Goal: Communication & Community: Answer question/provide support

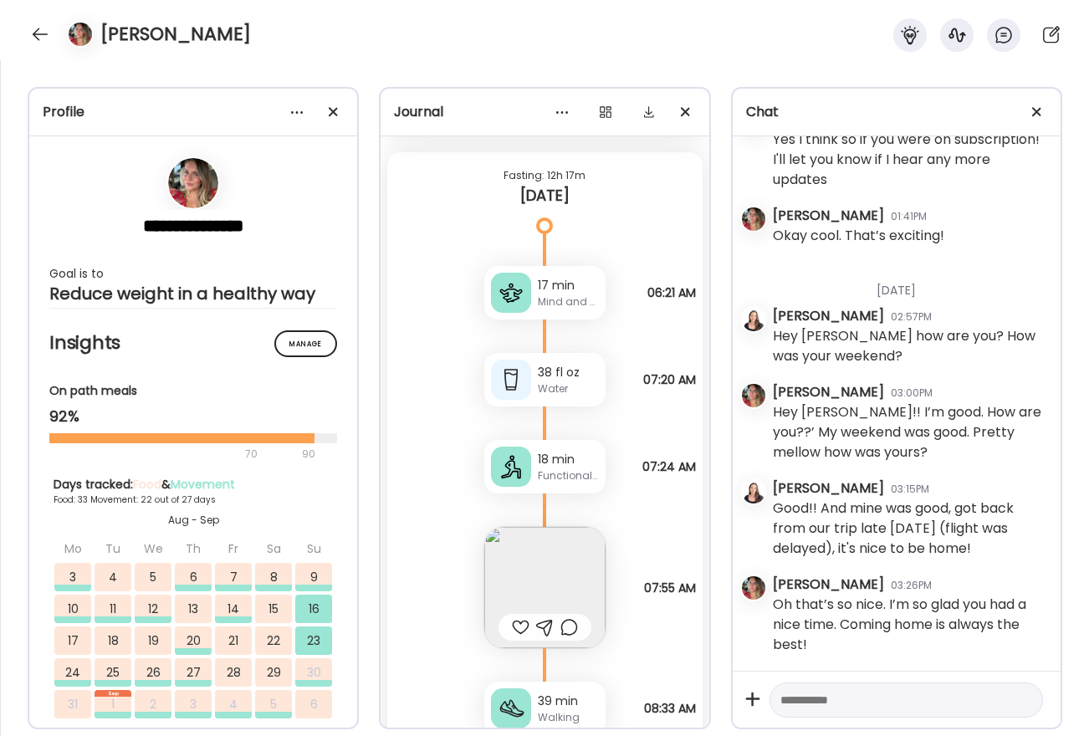
scroll to position [58834, 0]
click at [539, 467] on div "18 min" at bounding box center [568, 458] width 61 height 18
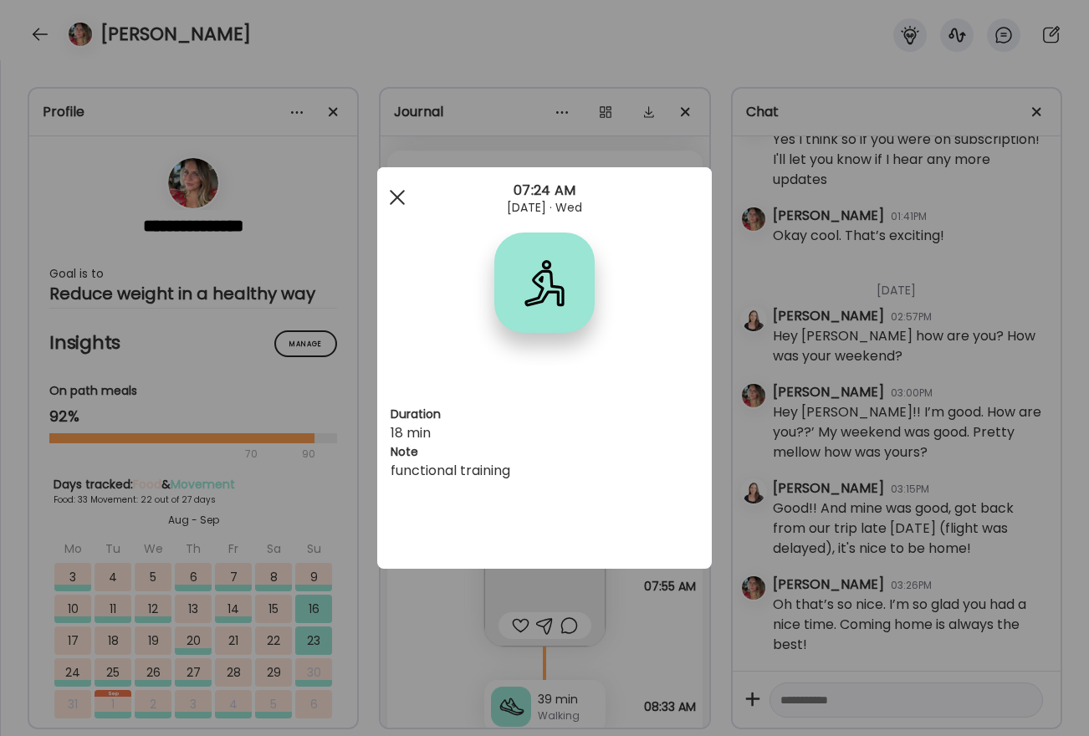
click at [400, 192] on span at bounding box center [397, 197] width 15 height 15
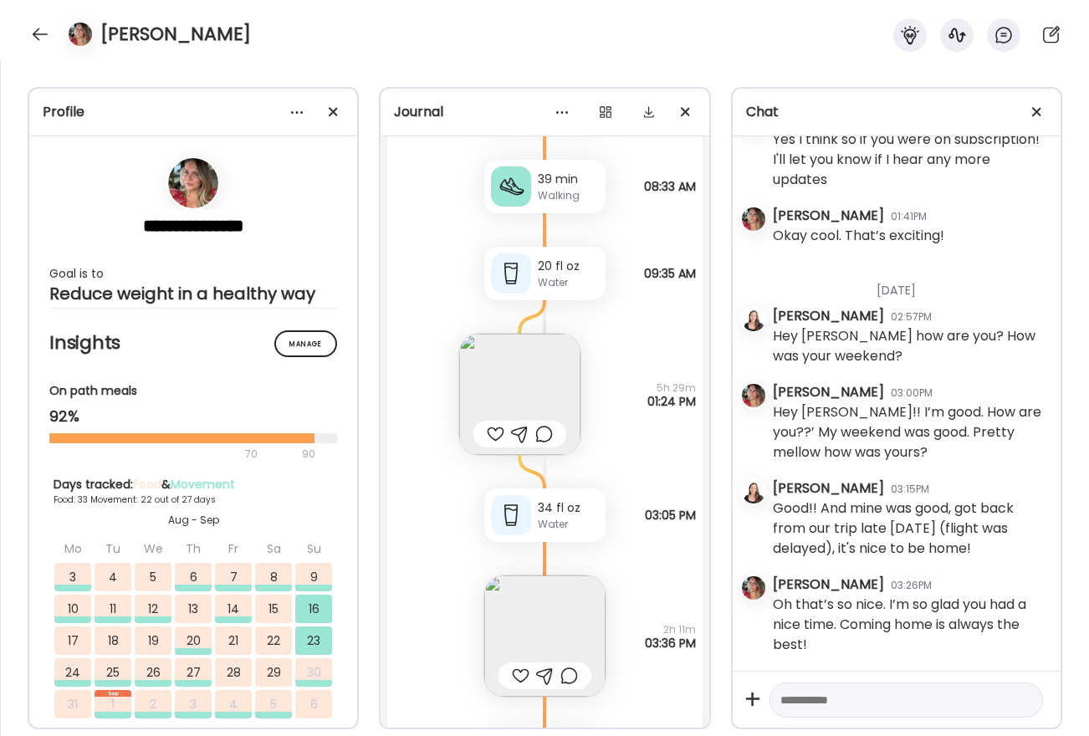
scroll to position [59355, 0]
click at [535, 422] on img at bounding box center [519, 393] width 121 height 121
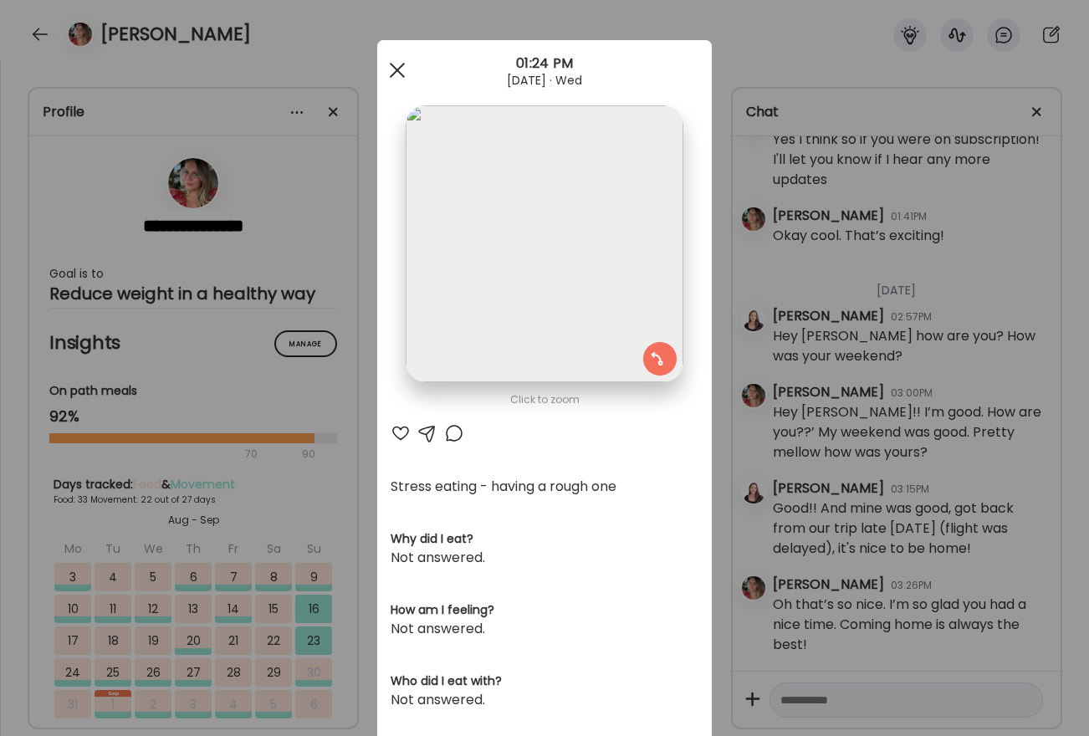
click at [390, 70] on span at bounding box center [397, 70] width 15 height 15
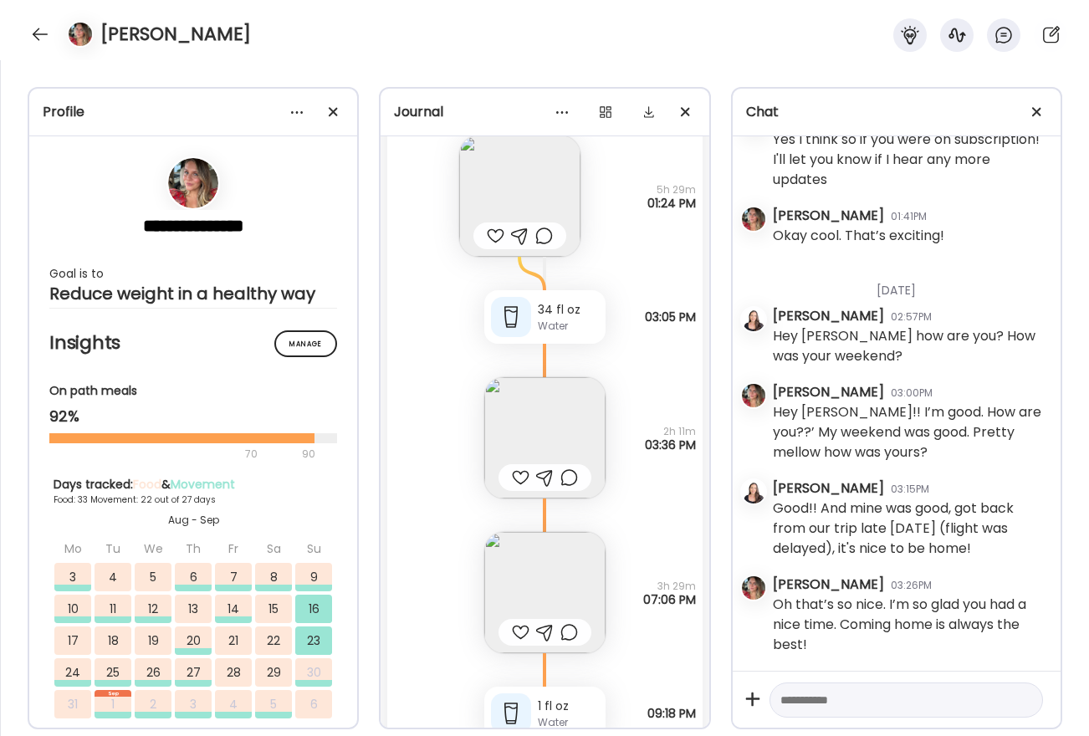
scroll to position [59554, 0]
click at [540, 477] on img at bounding box center [544, 436] width 121 height 121
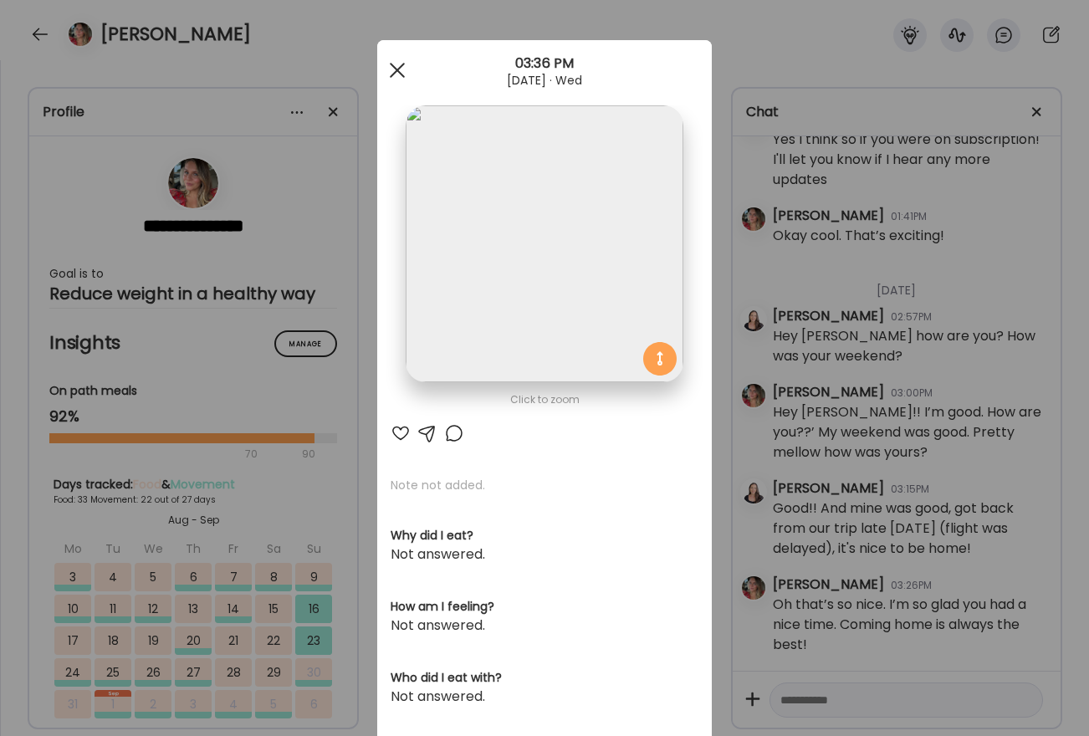
click at [396, 66] on div at bounding box center [397, 70] width 33 height 33
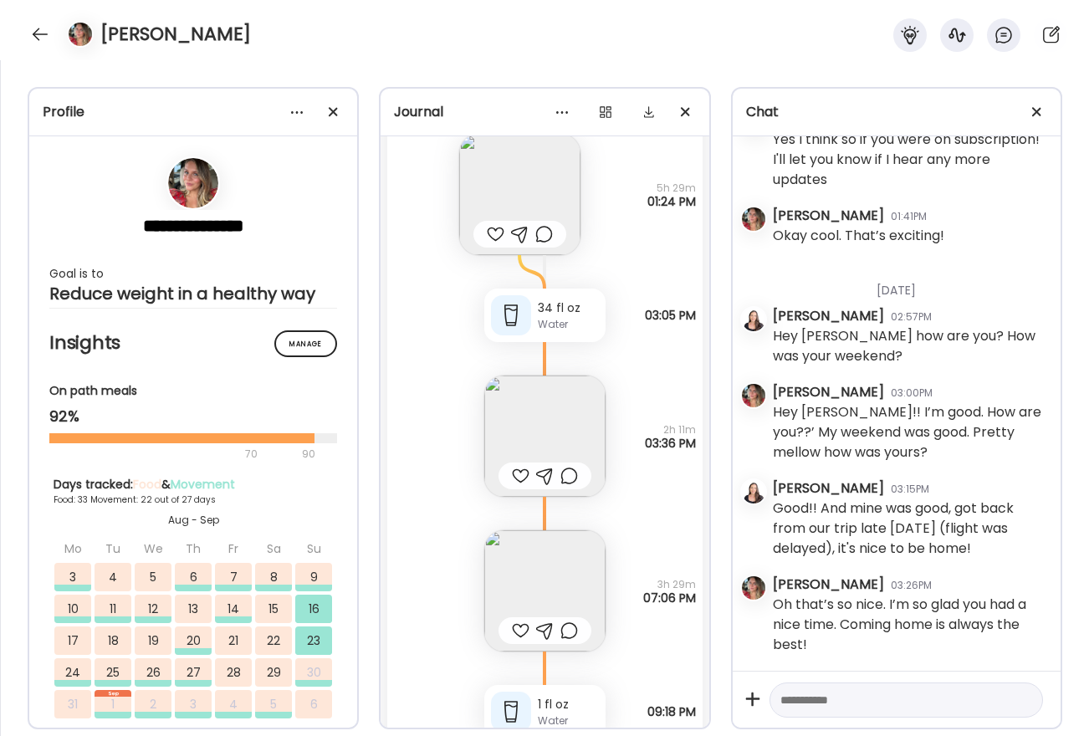
click at [528, 627] on img at bounding box center [544, 590] width 121 height 121
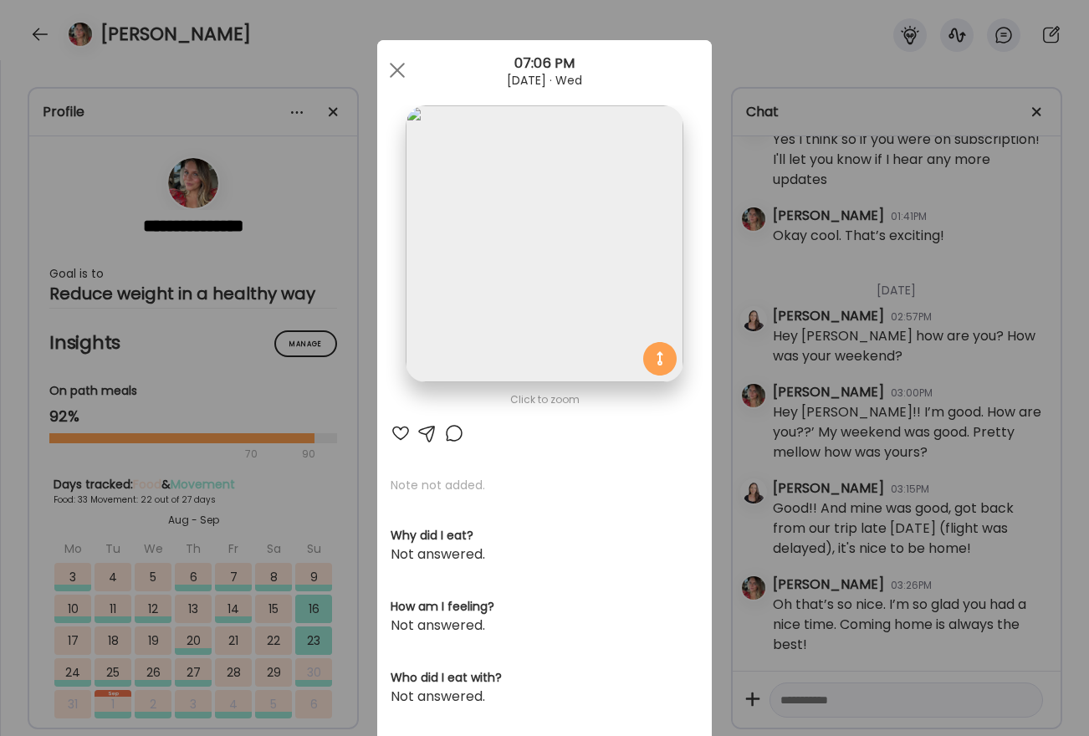
click at [394, 69] on div at bounding box center [397, 70] width 33 height 33
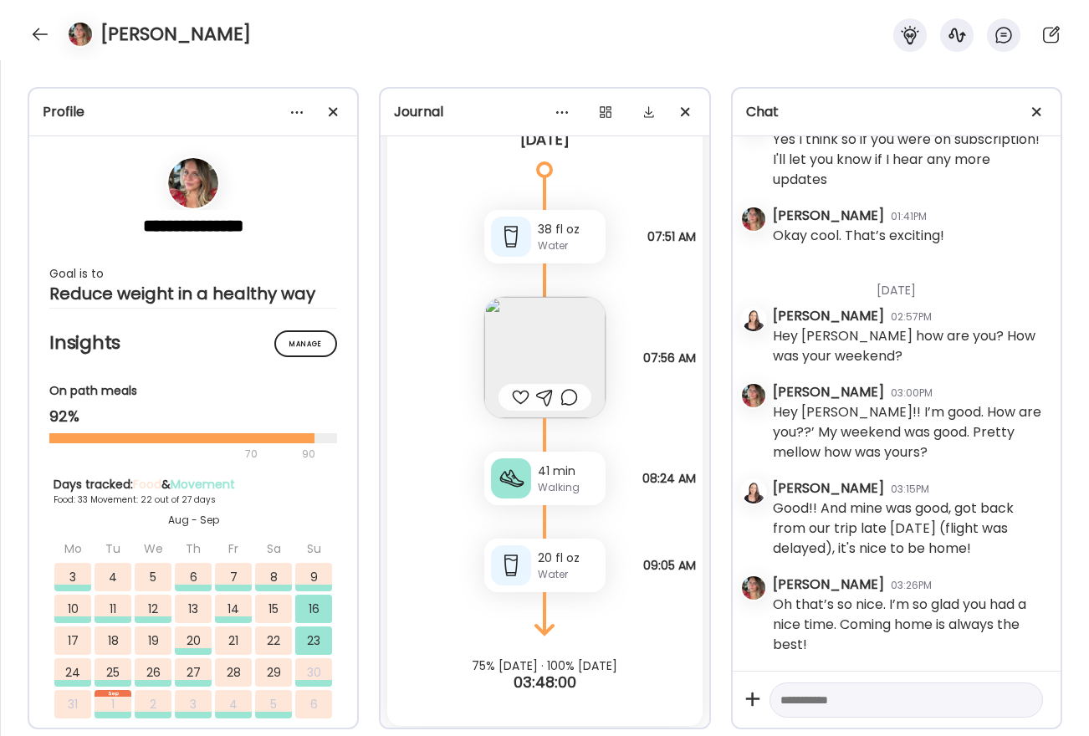
scroll to position [60461, 0]
click at [562, 358] on img at bounding box center [544, 354] width 121 height 121
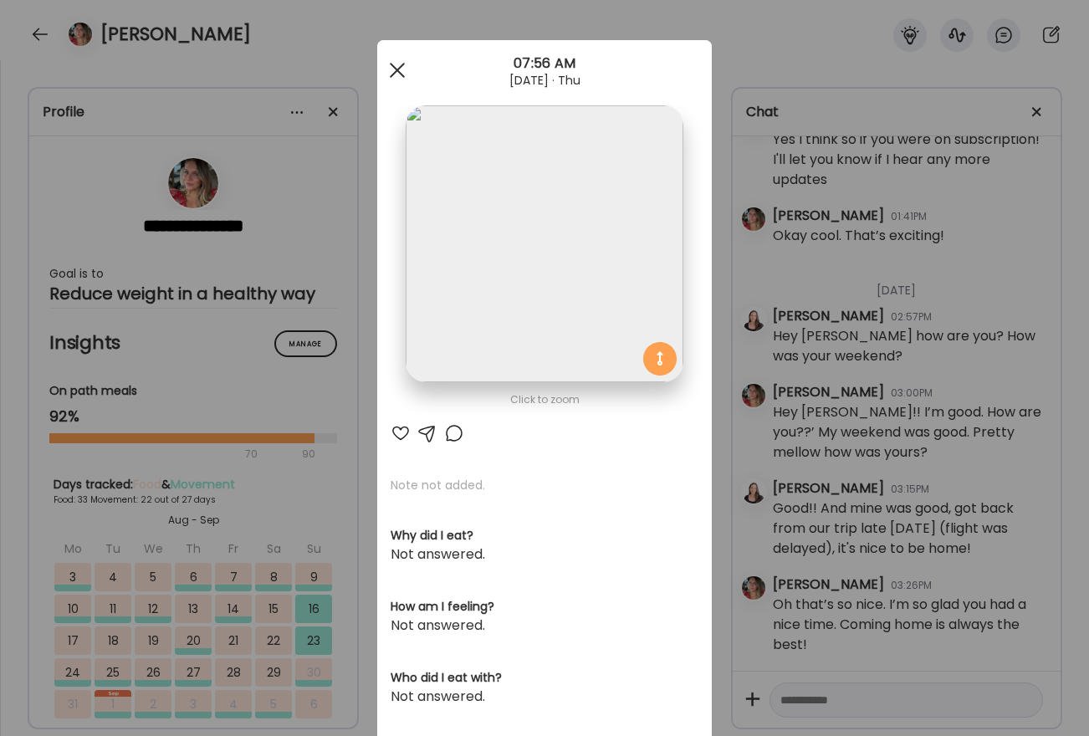
click at [390, 66] on span at bounding box center [397, 70] width 15 height 15
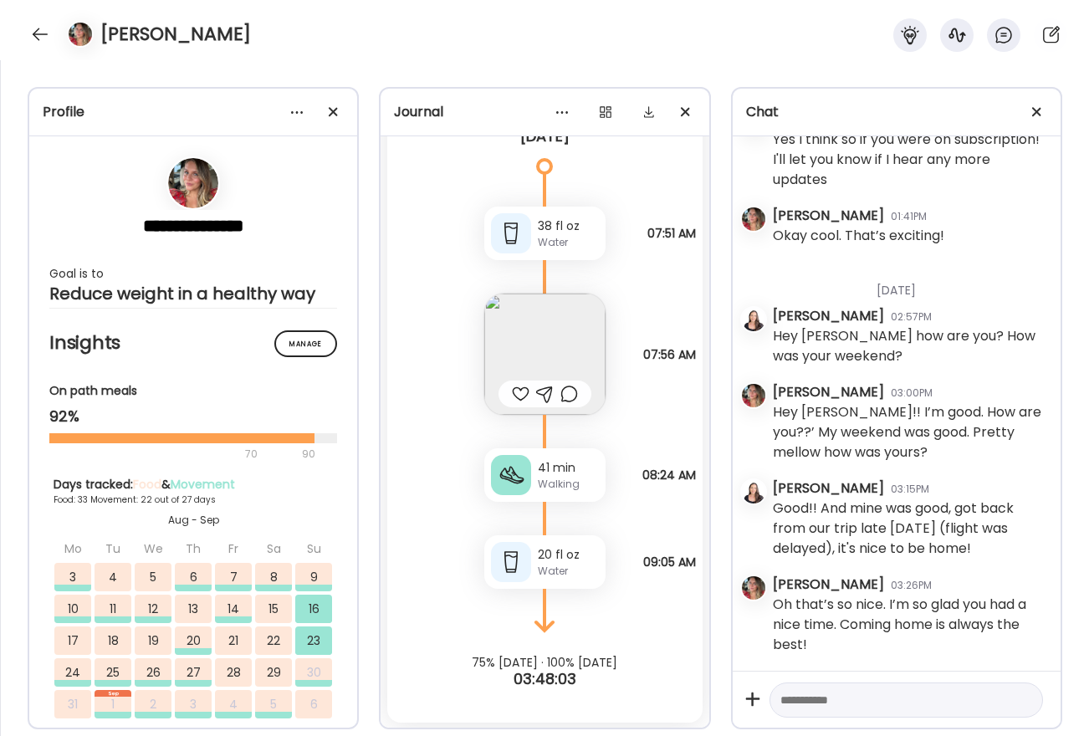
click at [794, 704] on textarea at bounding box center [891, 700] width 222 height 20
type textarea "**********"
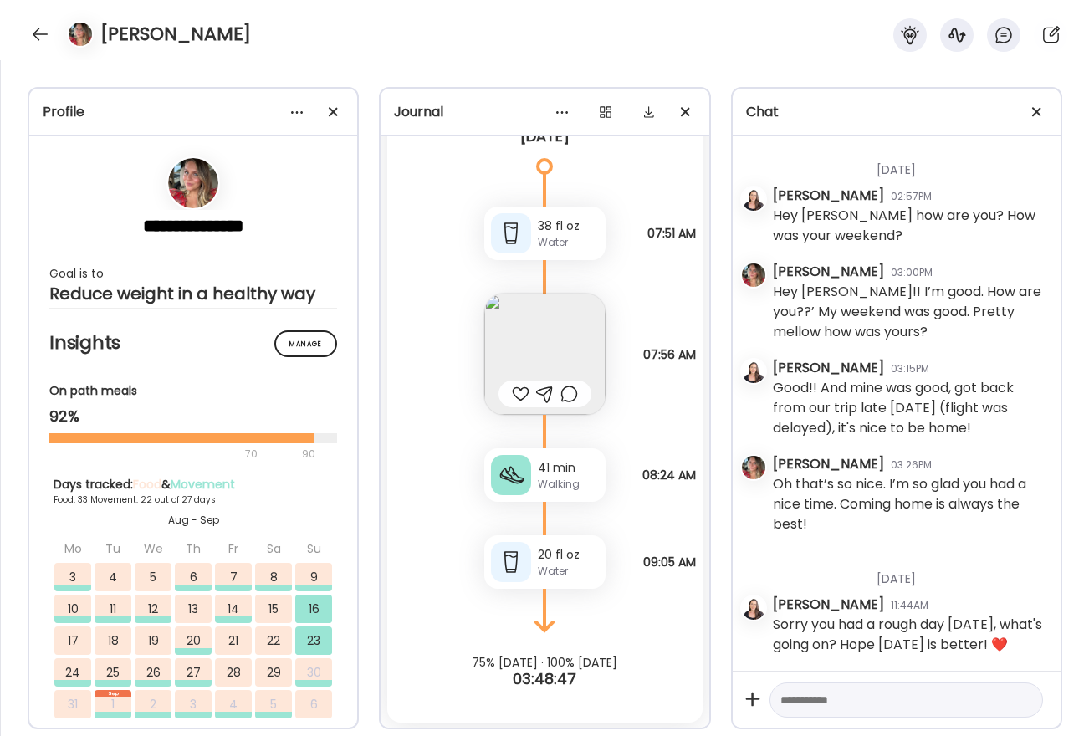
scroll to position [60502, 0]
click at [44, 25] on div at bounding box center [40, 34] width 27 height 27
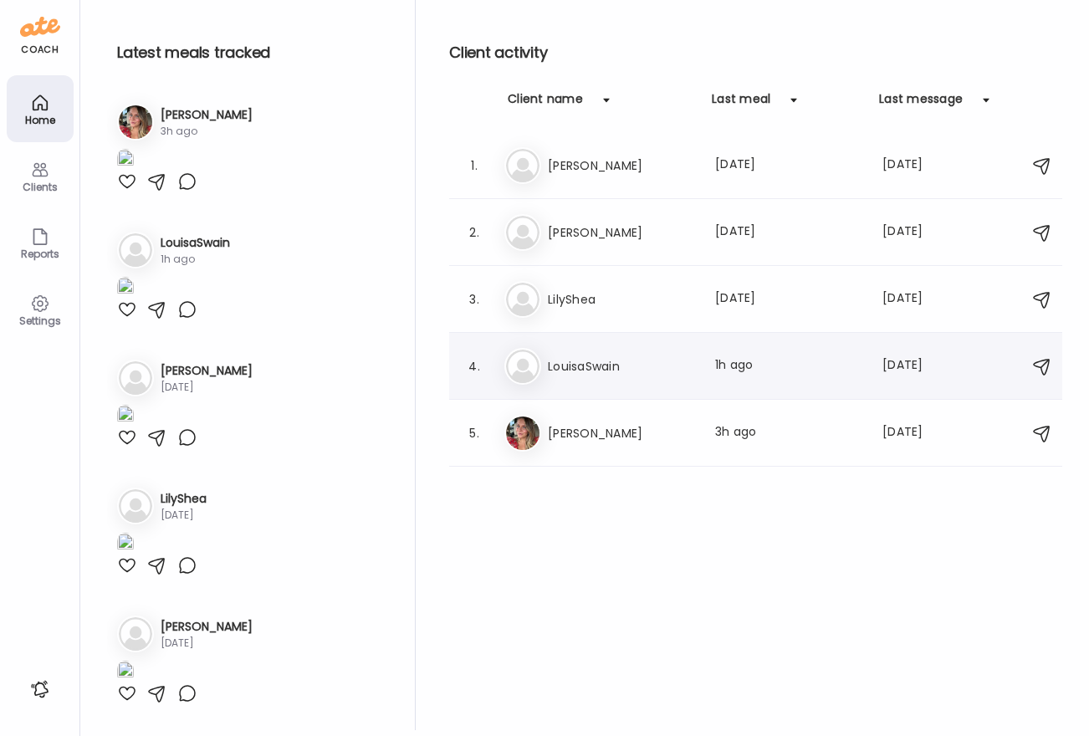
click at [615, 373] on h3 "LouisaSwain" at bounding box center [621, 366] width 147 height 20
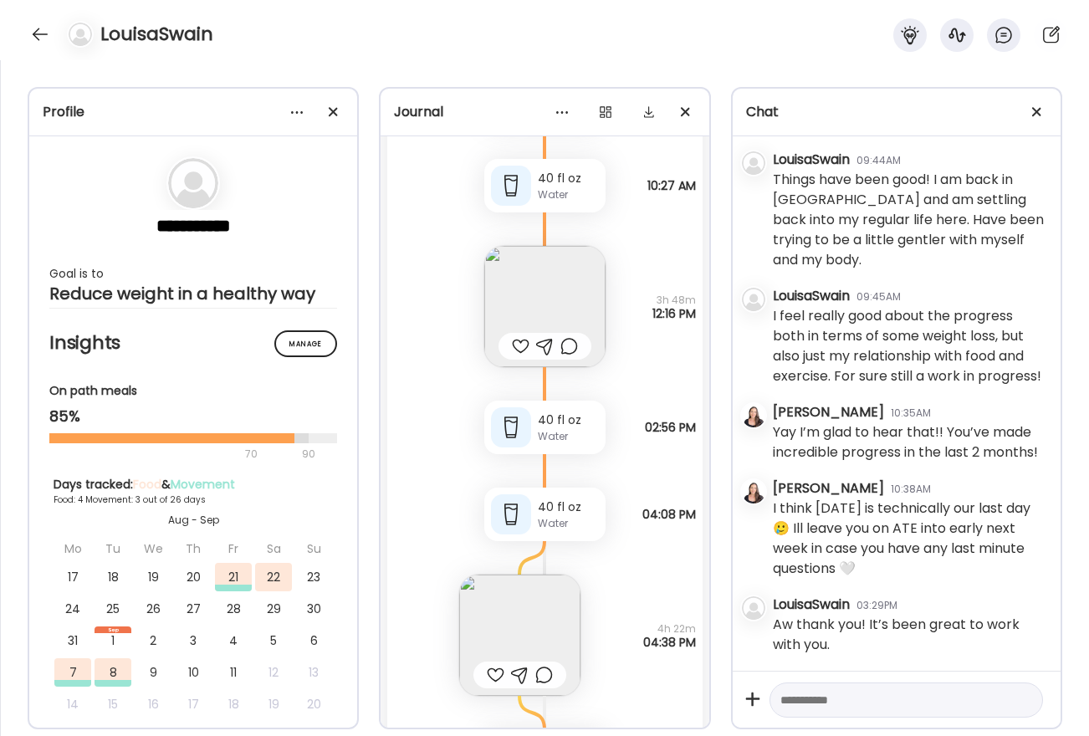
scroll to position [6457, 0]
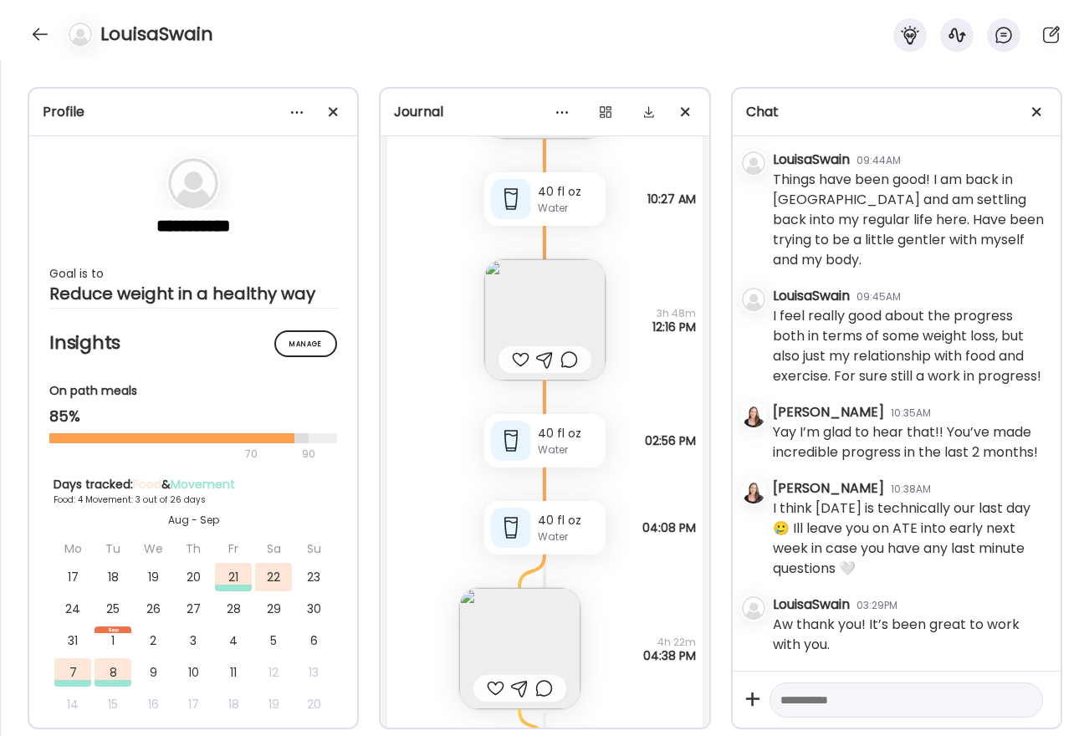
click at [575, 312] on img at bounding box center [544, 319] width 121 height 121
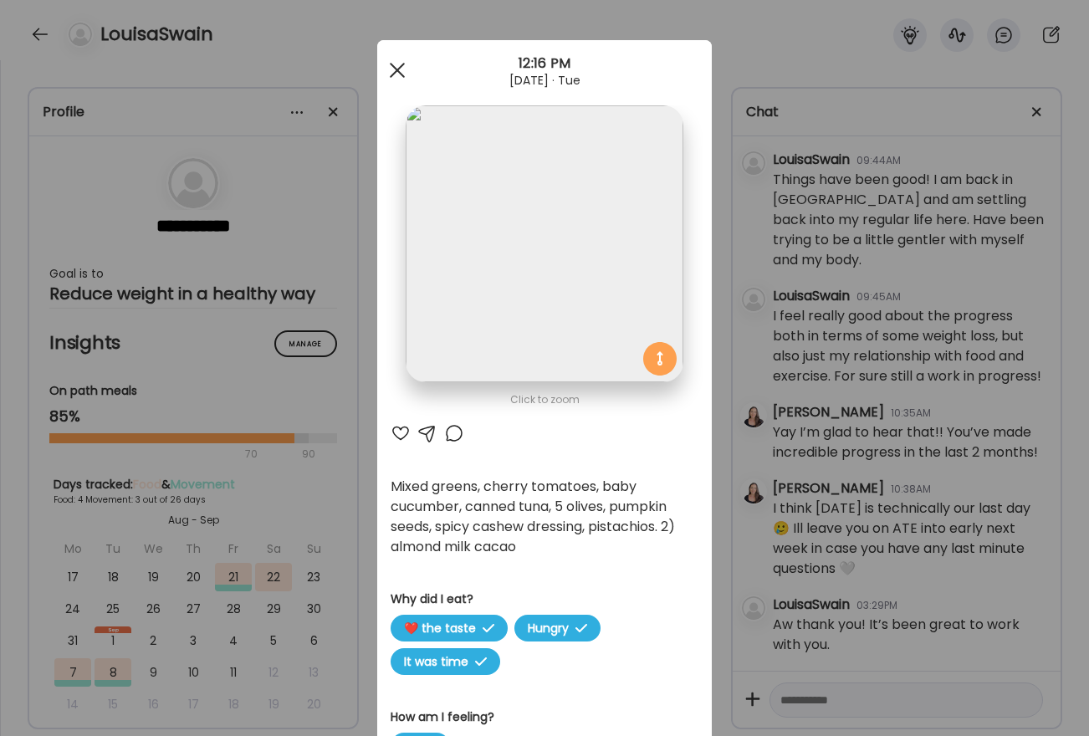
click at [396, 67] on div at bounding box center [397, 70] width 33 height 33
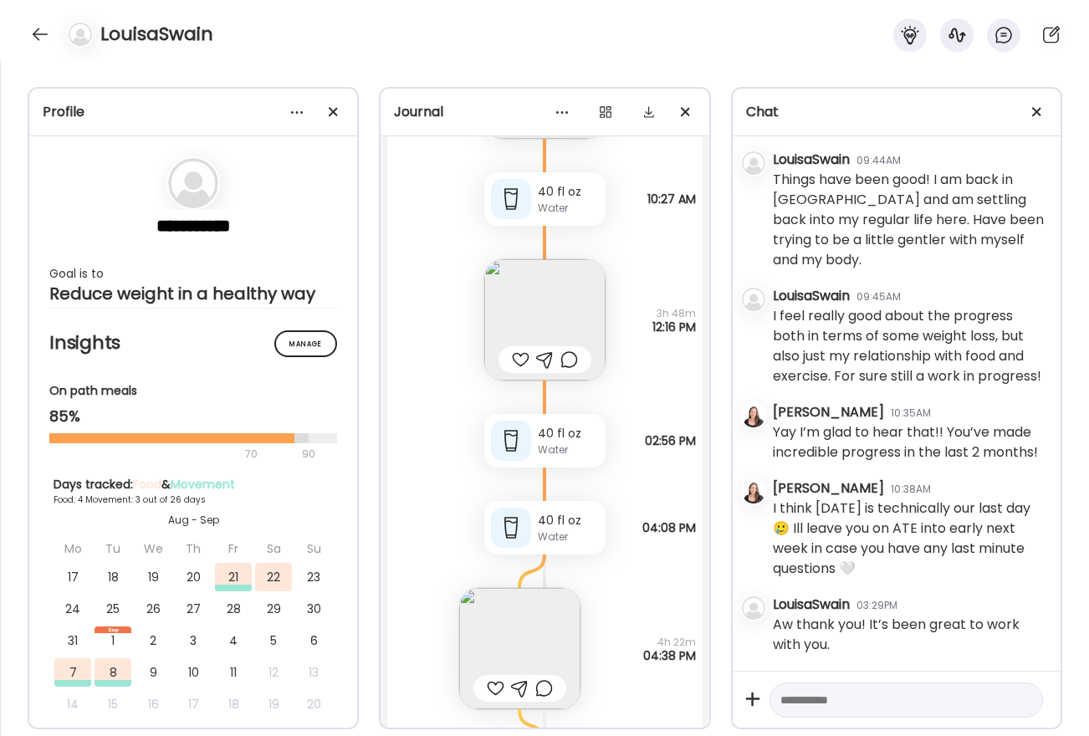
click at [831, 708] on textarea at bounding box center [891, 700] width 222 height 20
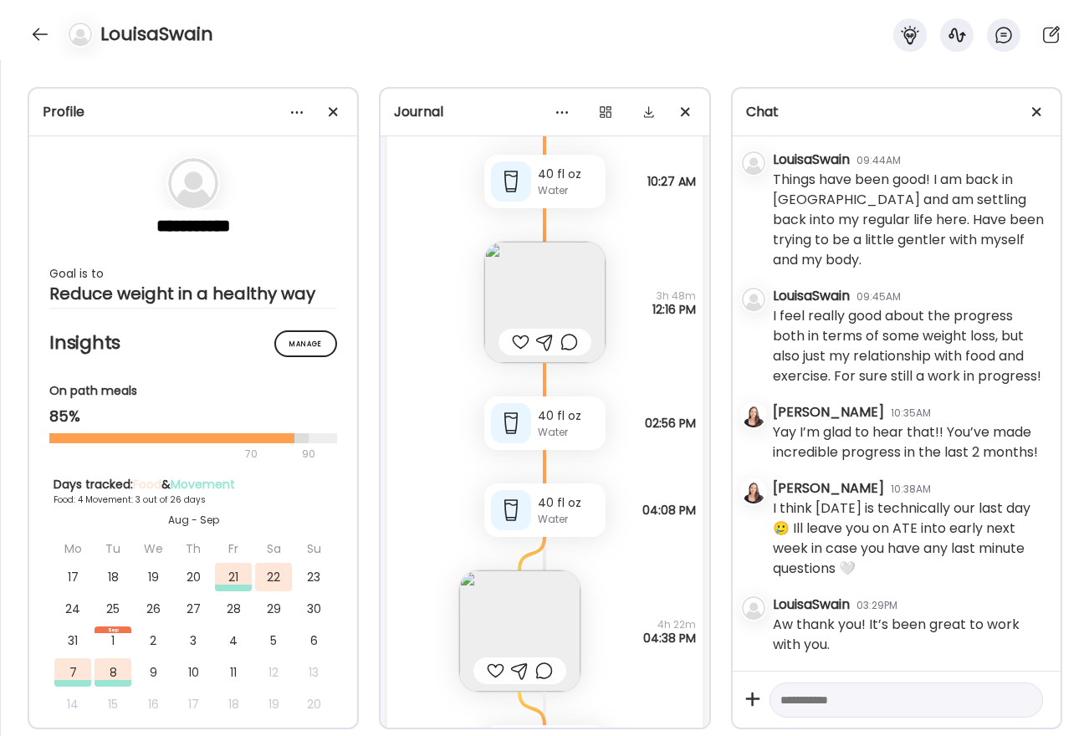
scroll to position [6666, 0]
